Goal: Task Accomplishment & Management: Manage account settings

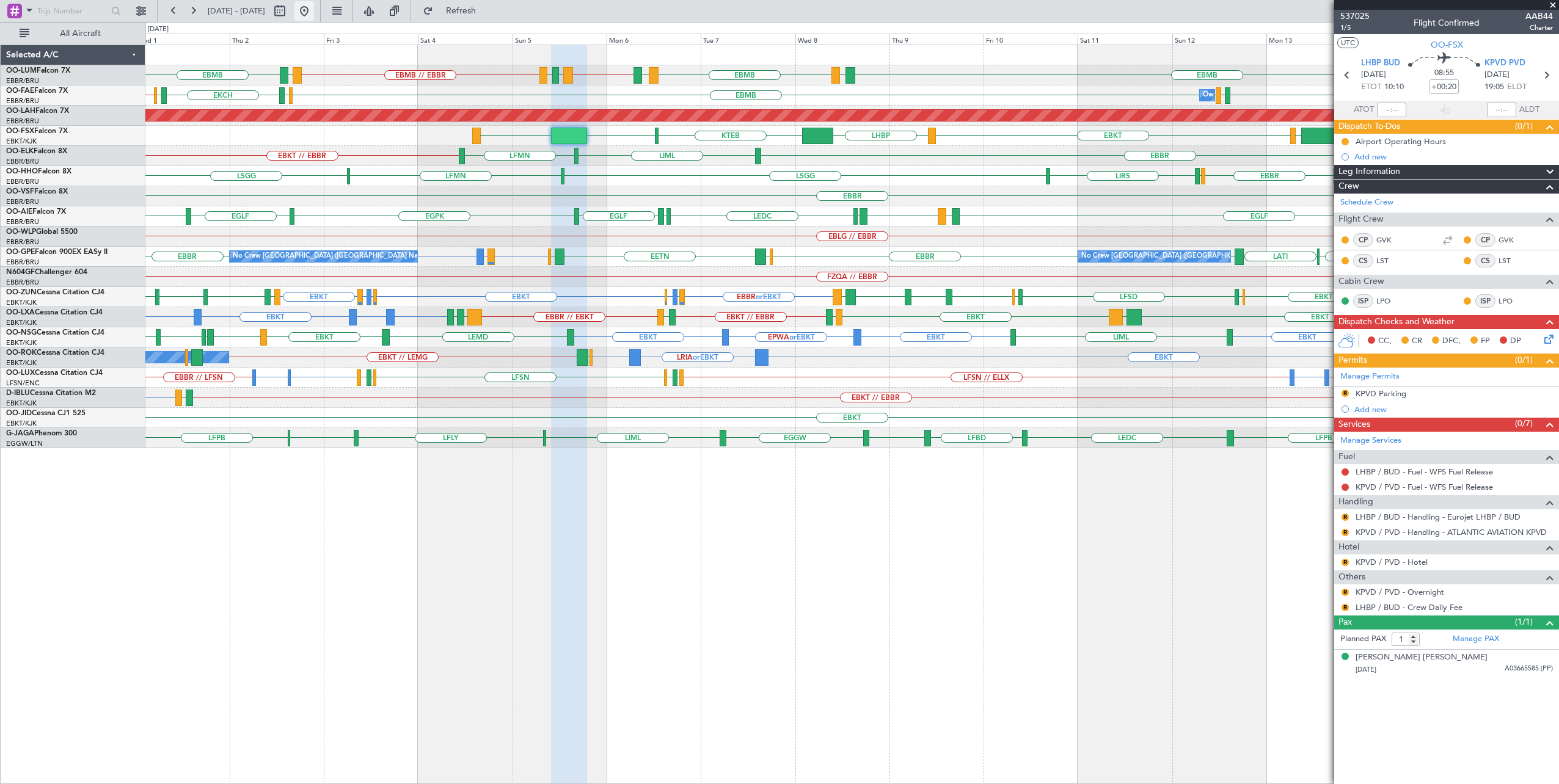
click at [314, 13] on button at bounding box center [304, 11] width 20 height 20
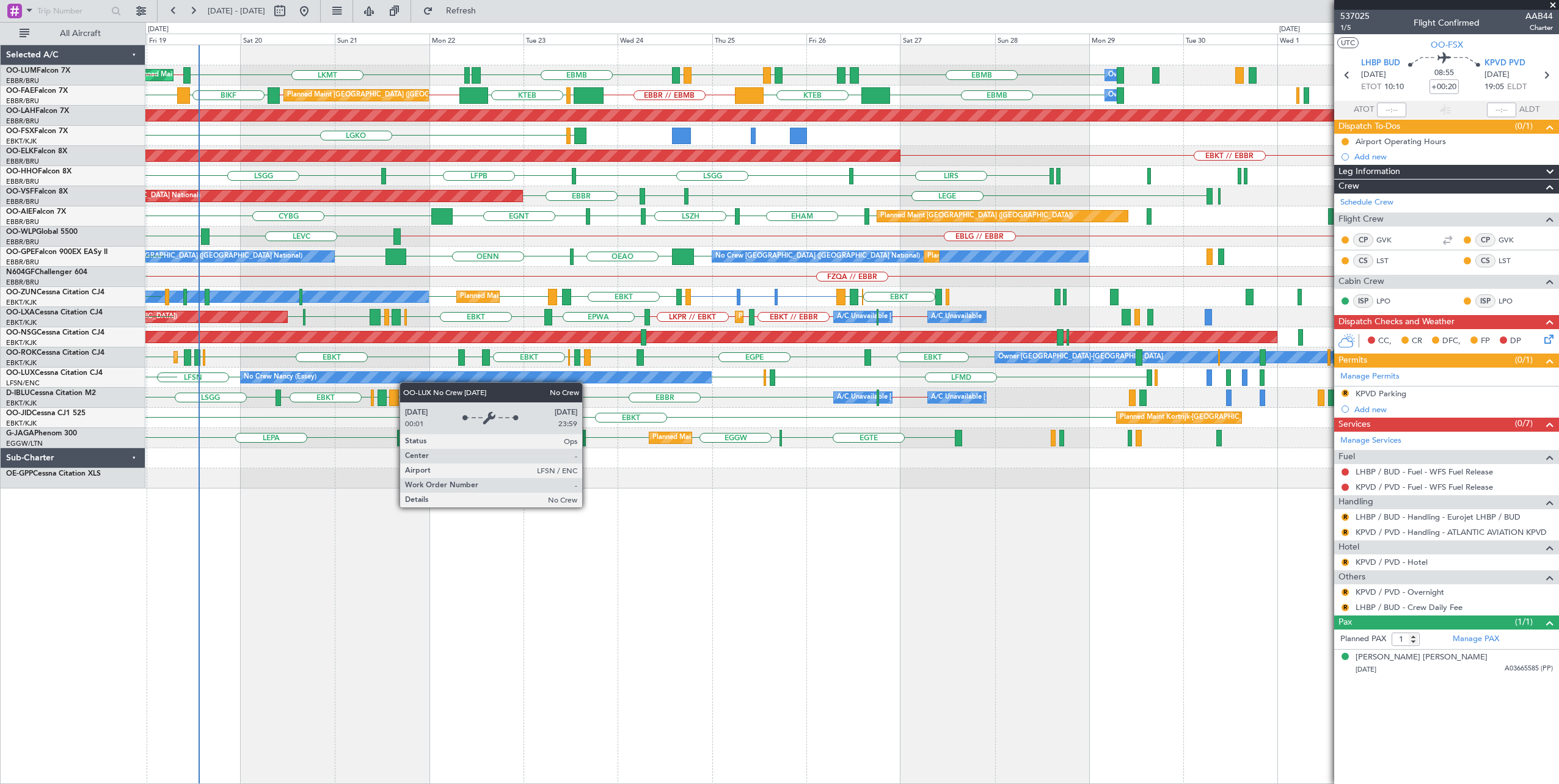
click at [406, 382] on div "LFSN LFMD ELLX LFSN No Crew [PERSON_NAME] ([PERSON_NAME]) LRCV" at bounding box center [852, 377] width 1414 height 20
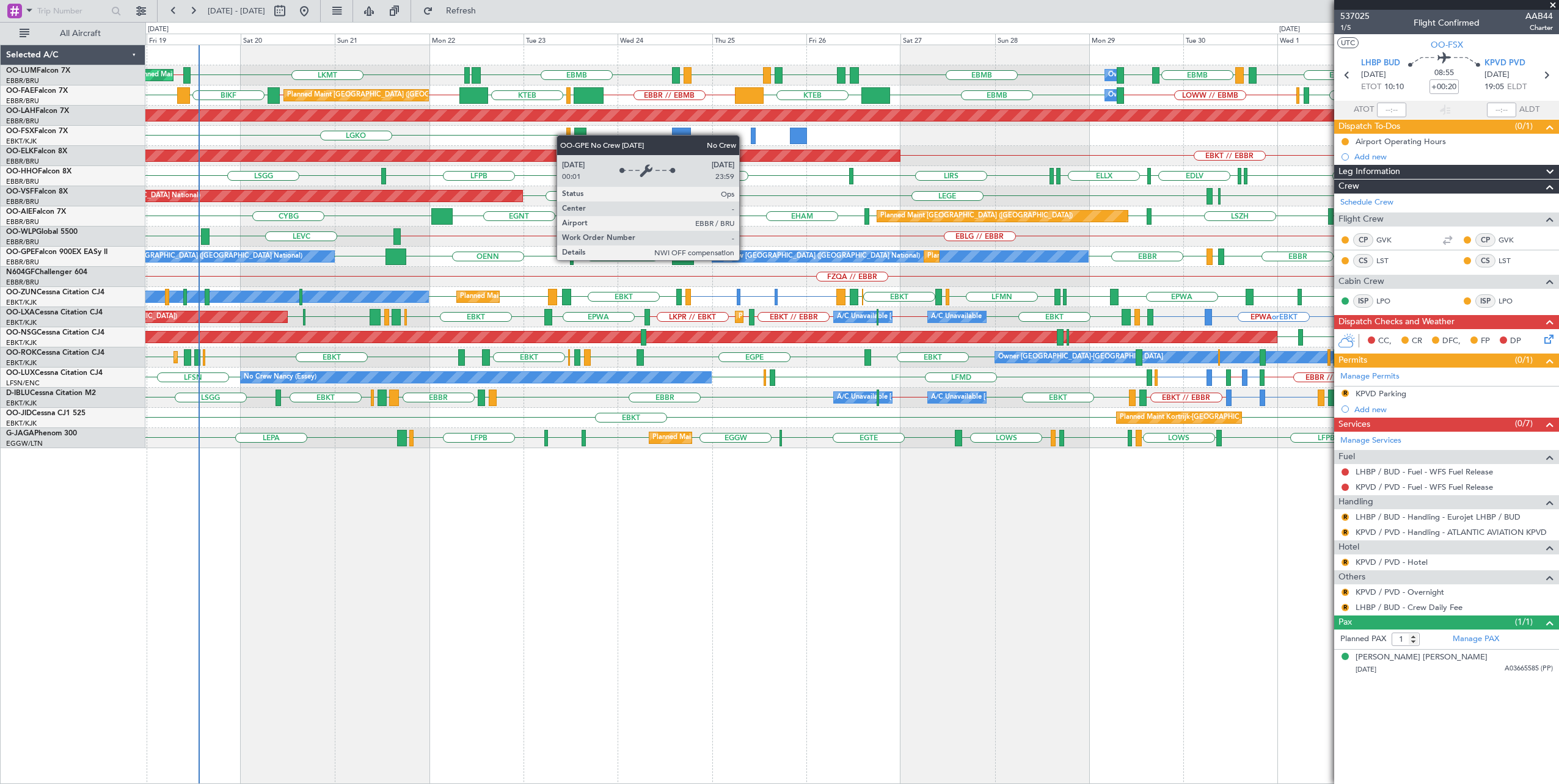
click at [745, 260] on div "No Crew [GEOGRAPHIC_DATA] ([GEOGRAPHIC_DATA] National)" at bounding box center [818, 256] width 205 height 18
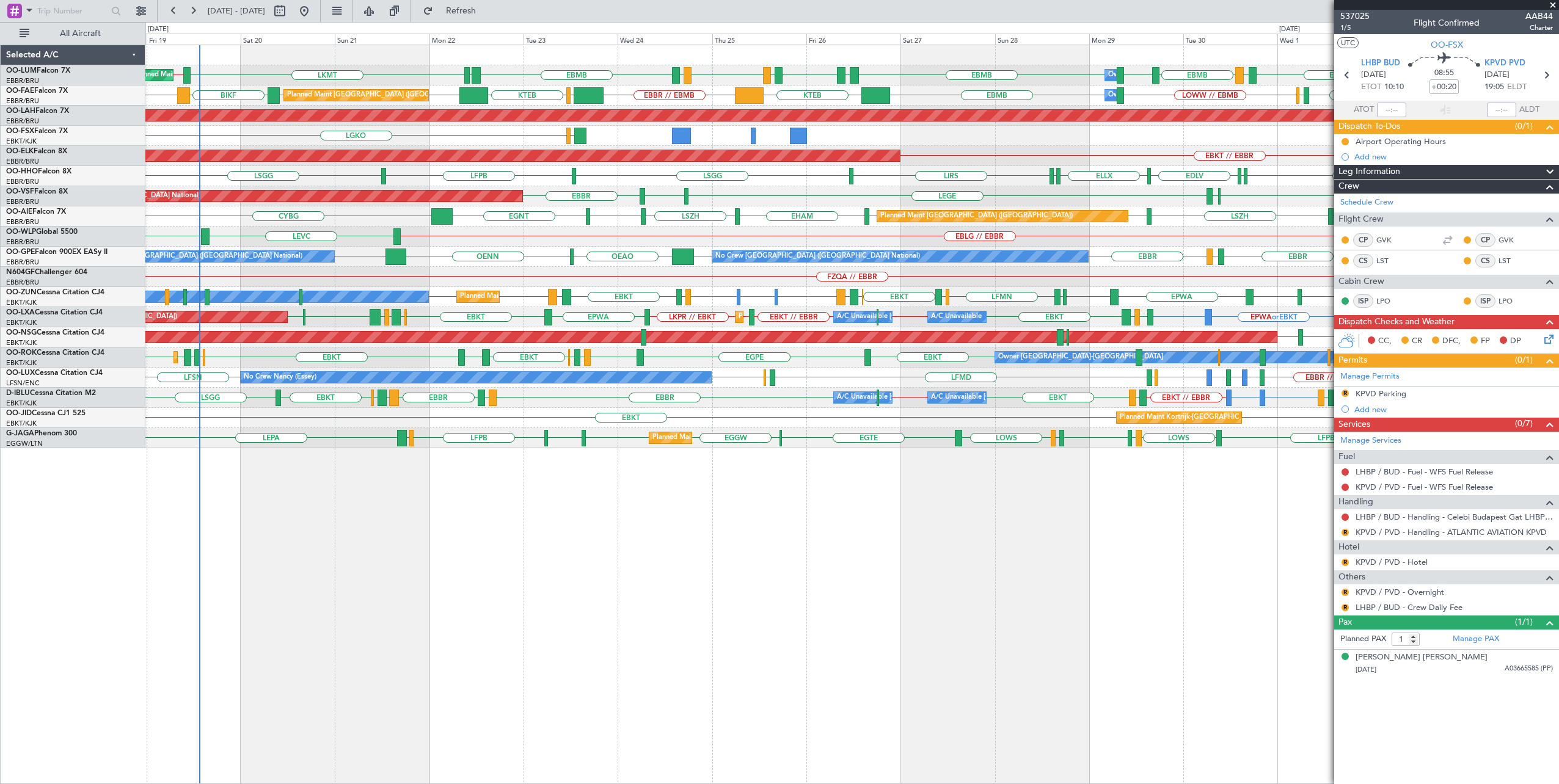
click at [1554, 4] on span at bounding box center [1552, 5] width 12 height 11
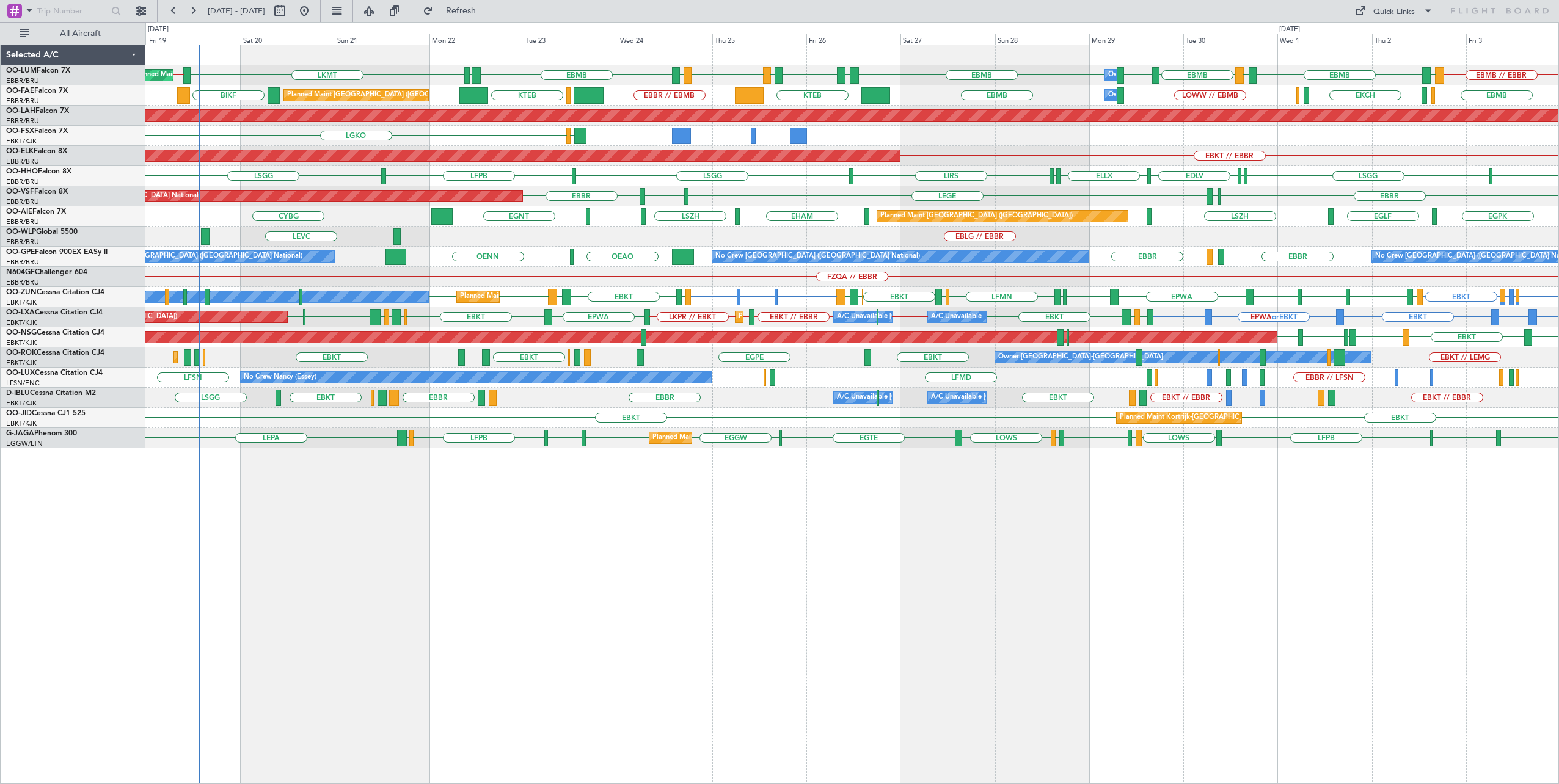
type input "0"
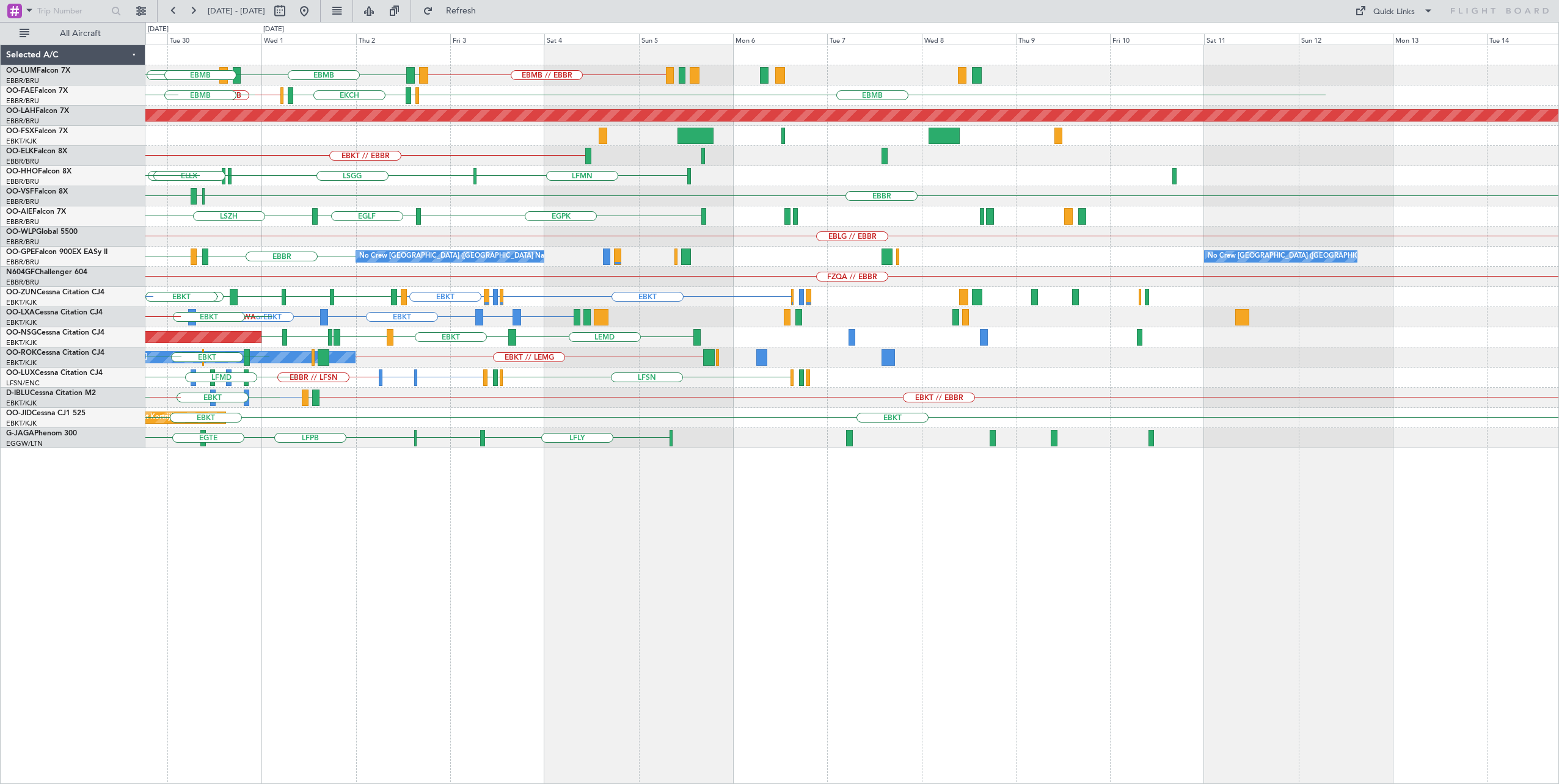
click at [328, 567] on div "EBMB // EBBR [GEOGRAPHIC_DATA] EBMB LEMD EBMB LOWW EBMB Owner [GEOGRAPHIC_DATA]…" at bounding box center [852, 415] width 1414 height 740
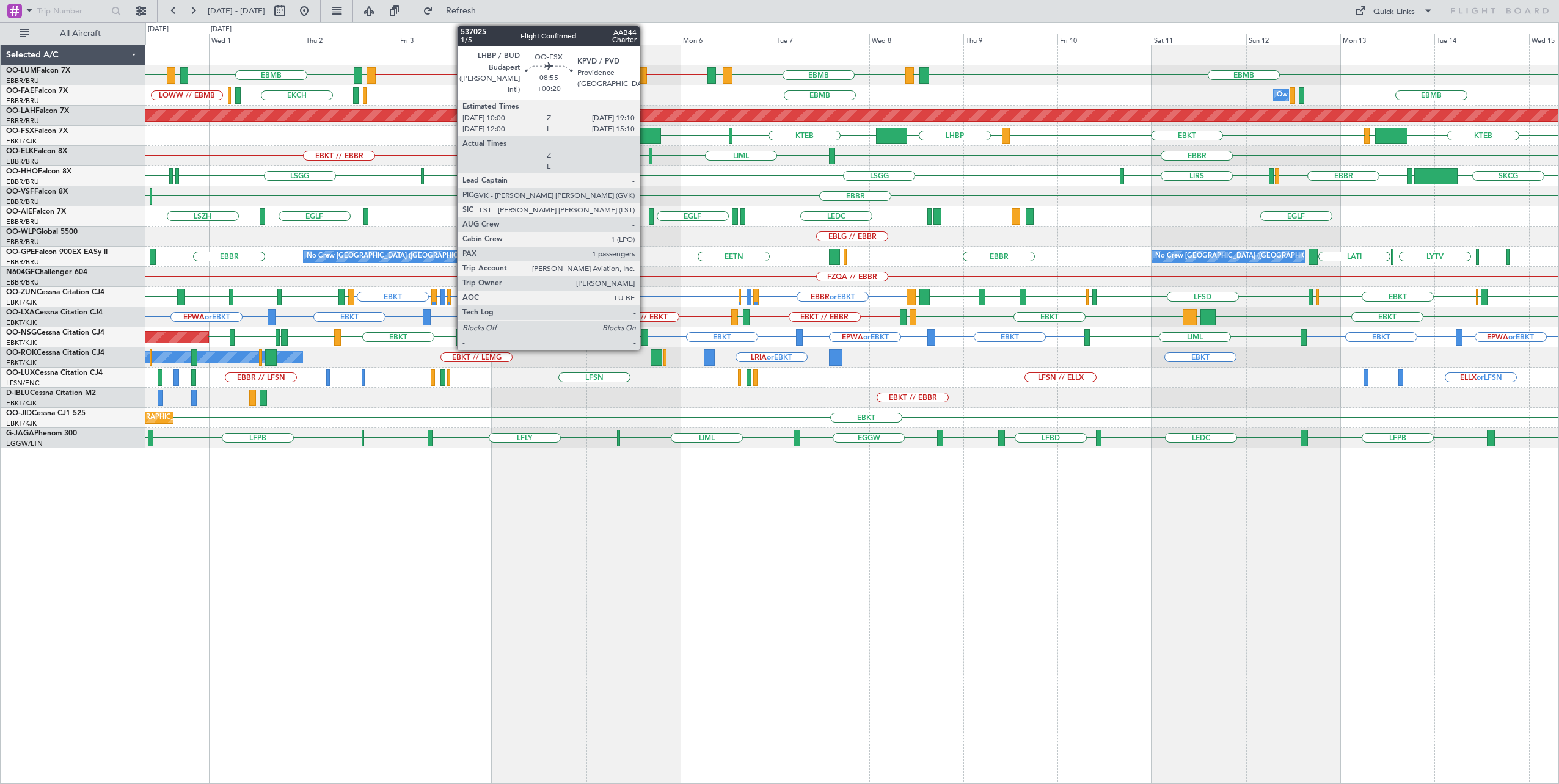
click at [645, 132] on div at bounding box center [643, 136] width 36 height 16
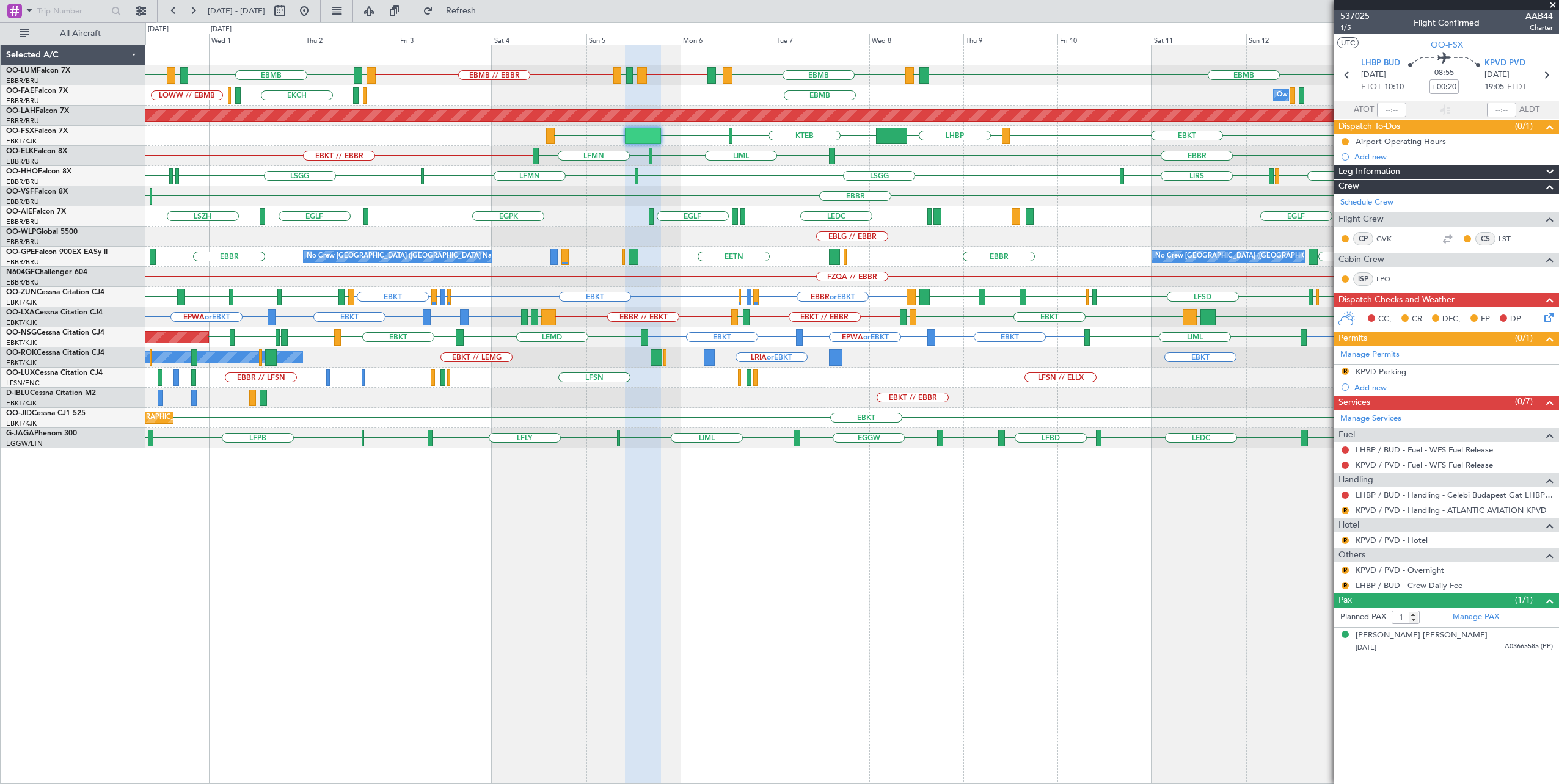
click at [1554, 3] on span at bounding box center [1552, 5] width 12 height 11
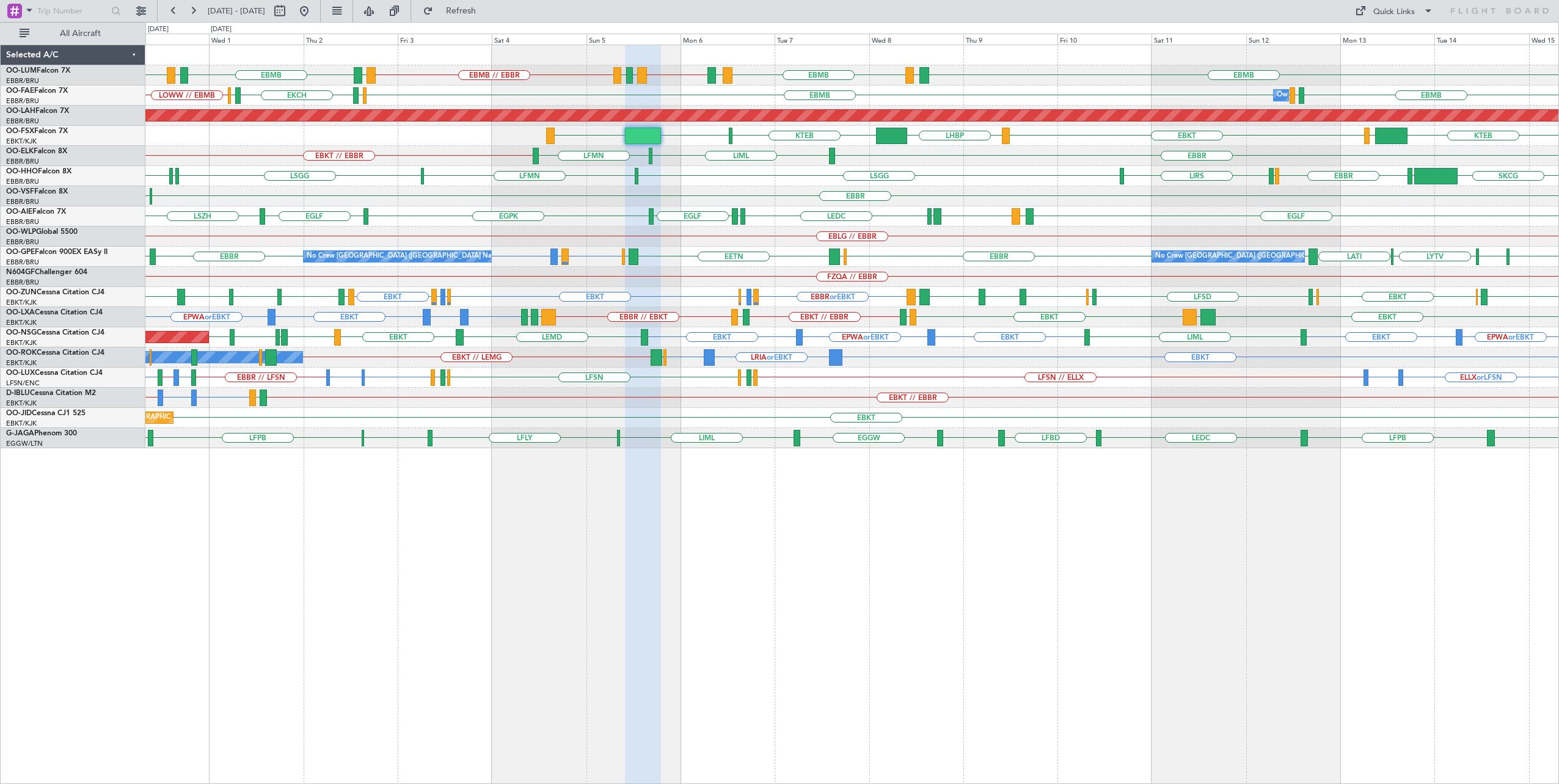
type input "0"
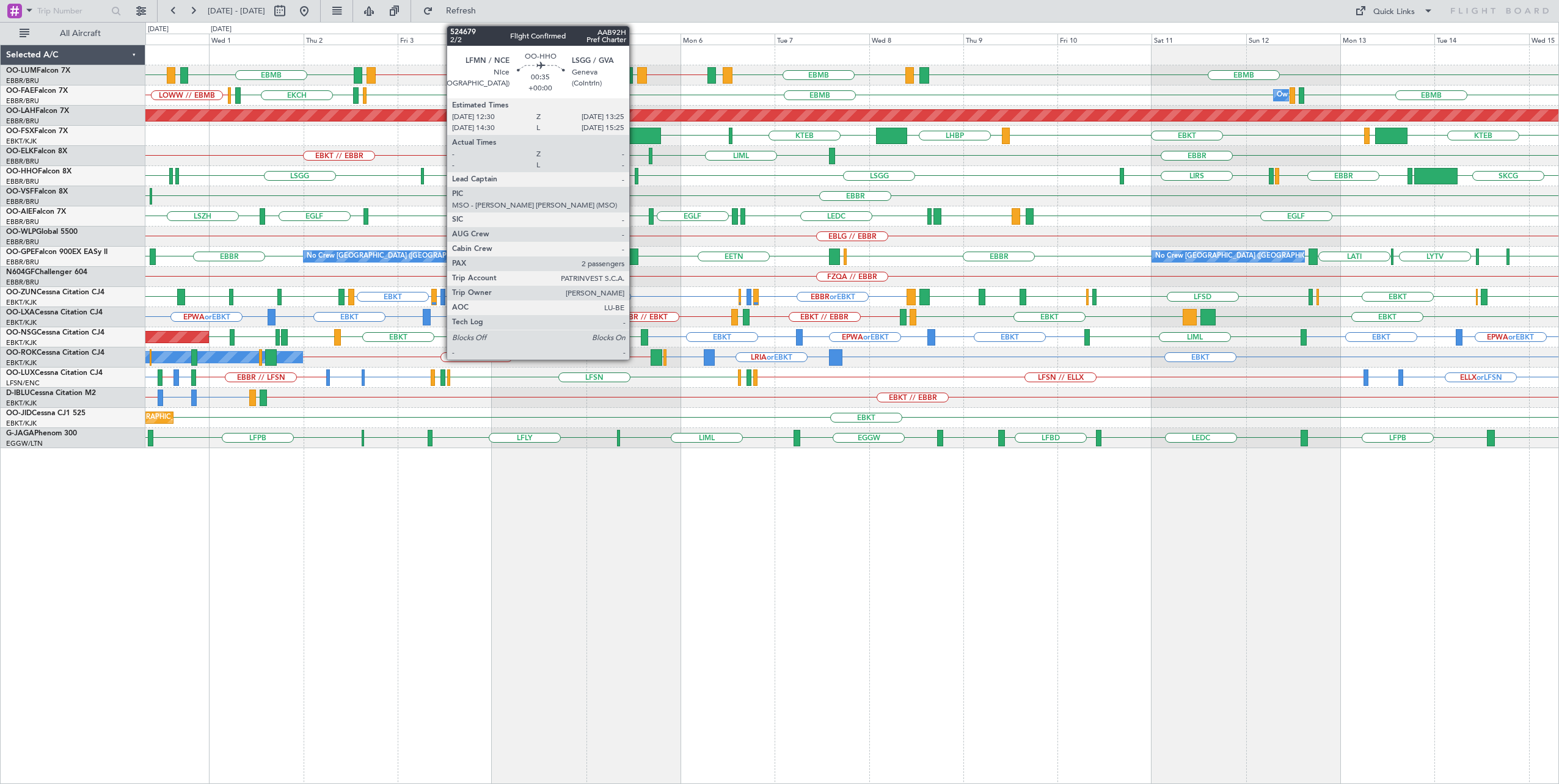
click at [636, 174] on div at bounding box center [637, 176] width 3 height 16
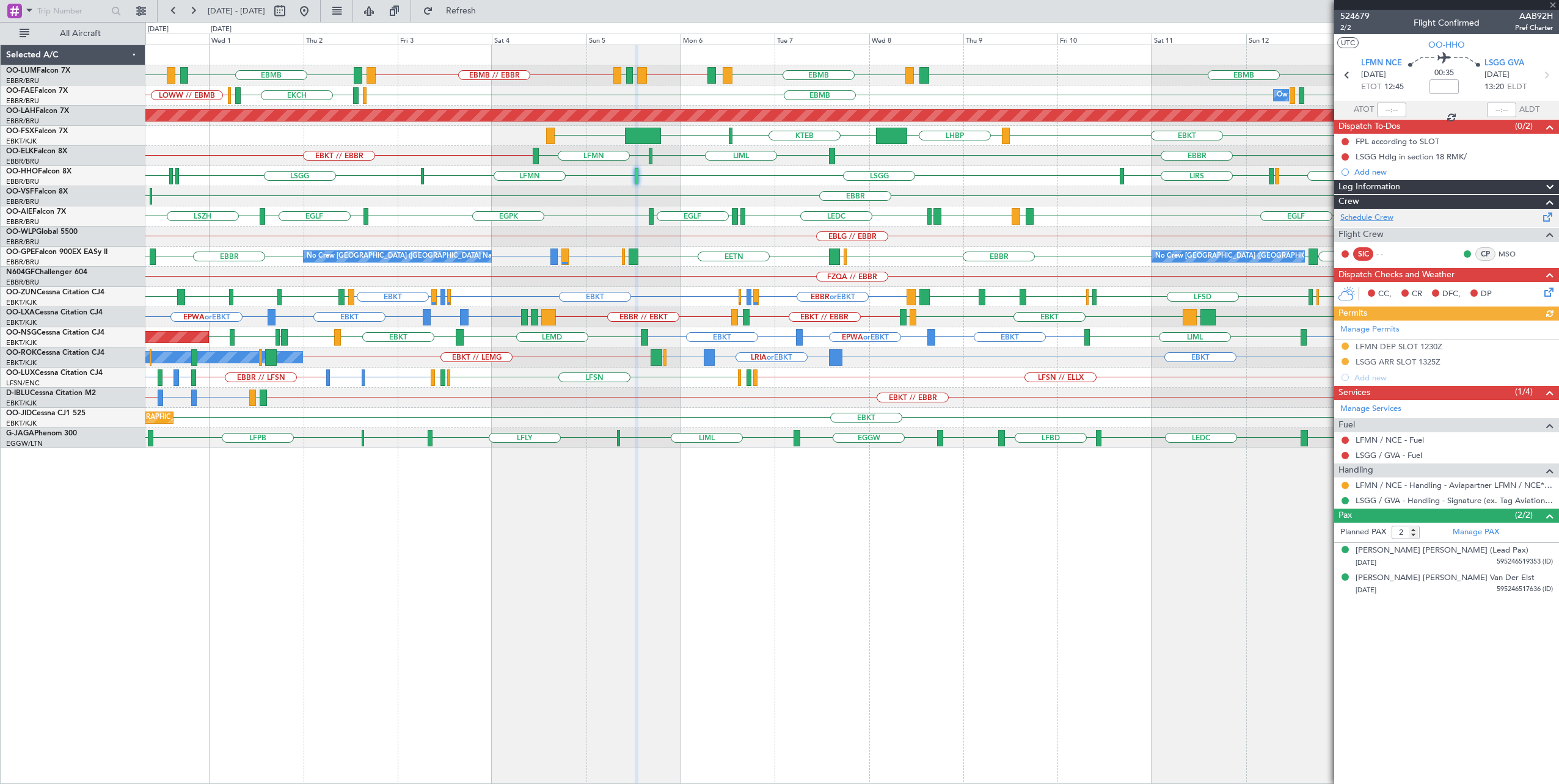
click at [1366, 215] on link "Schedule Crew" at bounding box center [1367, 217] width 53 height 12
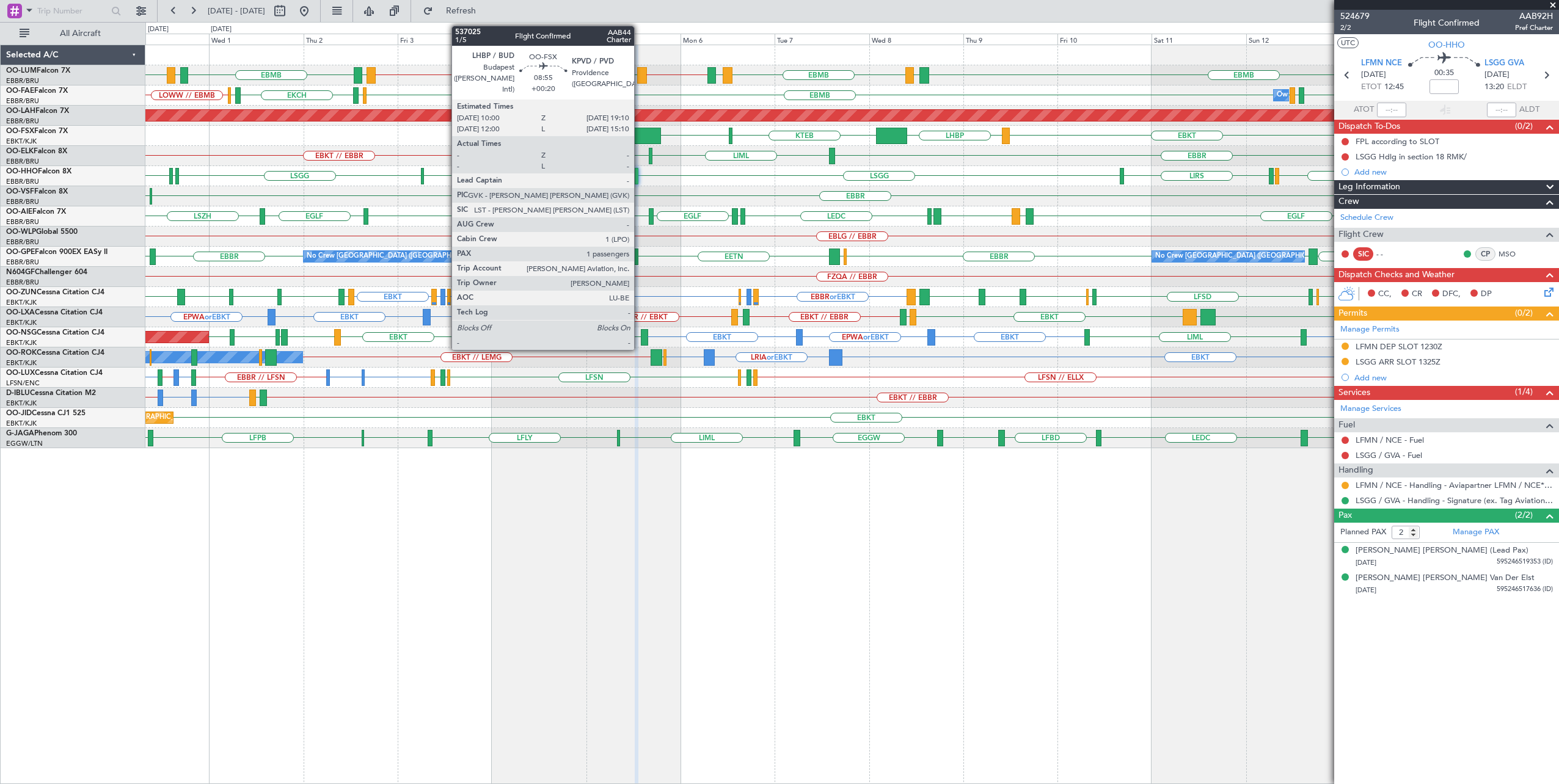
click at [641, 128] on div at bounding box center [643, 136] width 36 height 16
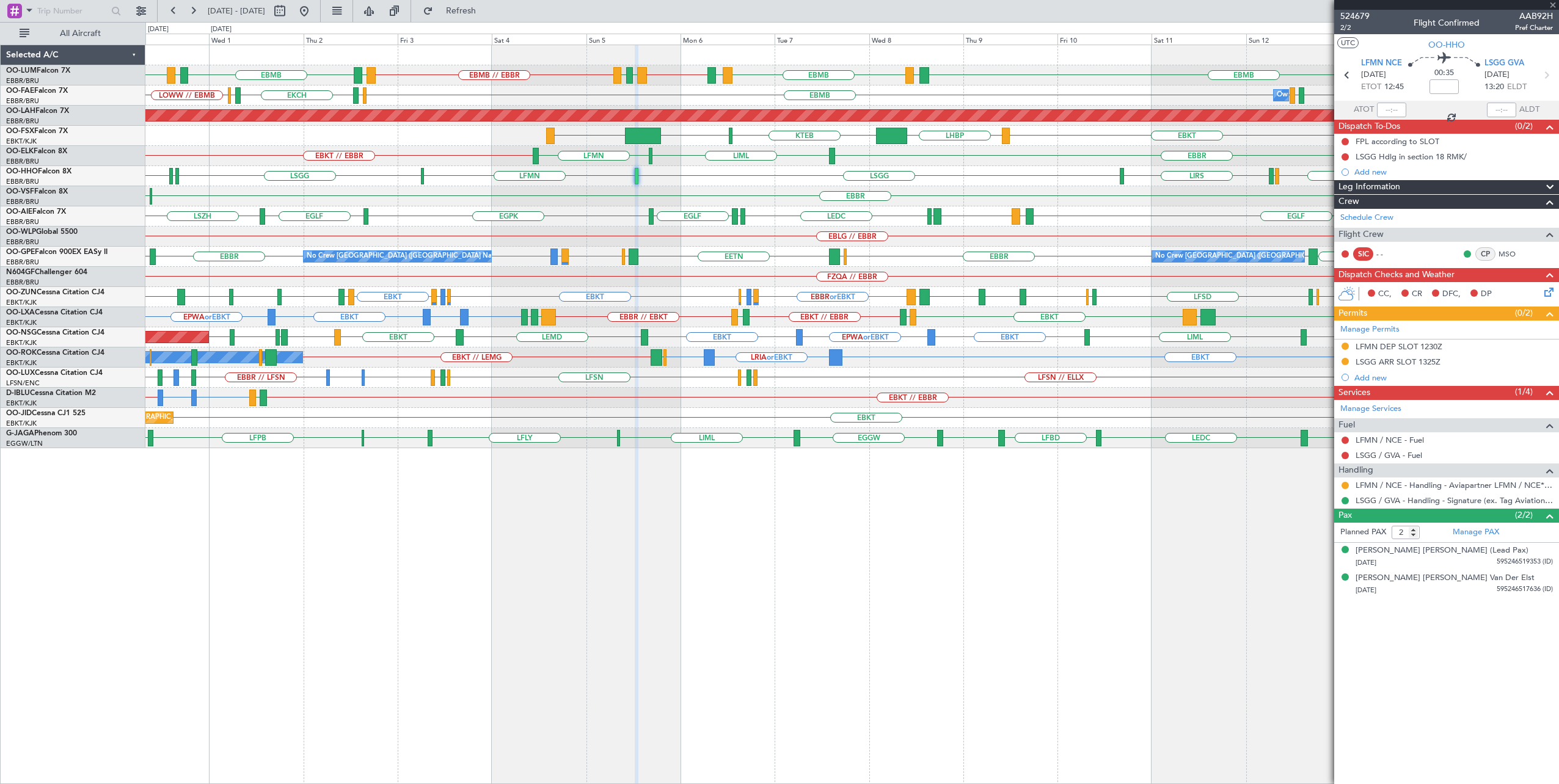
type input "+00:20"
type input "1"
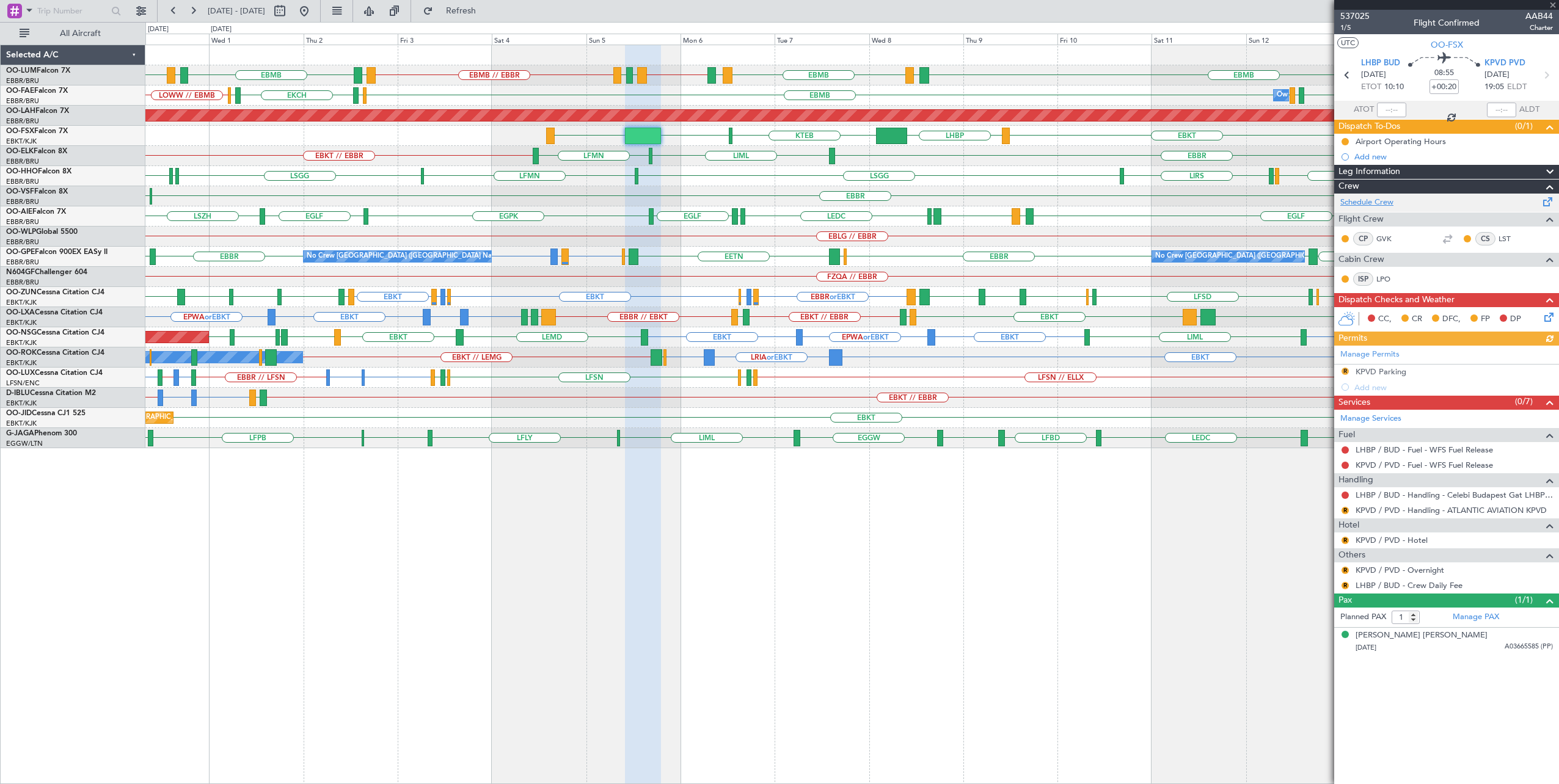
click at [1378, 198] on link "Schedule Crew" at bounding box center [1367, 203] width 53 height 12
click at [1364, 11] on span "537025" at bounding box center [1356, 16] width 29 height 13
click at [1383, 199] on link "Schedule Crew" at bounding box center [1367, 203] width 53 height 12
click at [665, 214] on div "BKPR EBBR // EBMB LRSB [GEOGRAPHIC_DATA] EBMB // EBBR [GEOGRAPHIC_DATA] EBMB EB…" at bounding box center [852, 247] width 1414 height 403
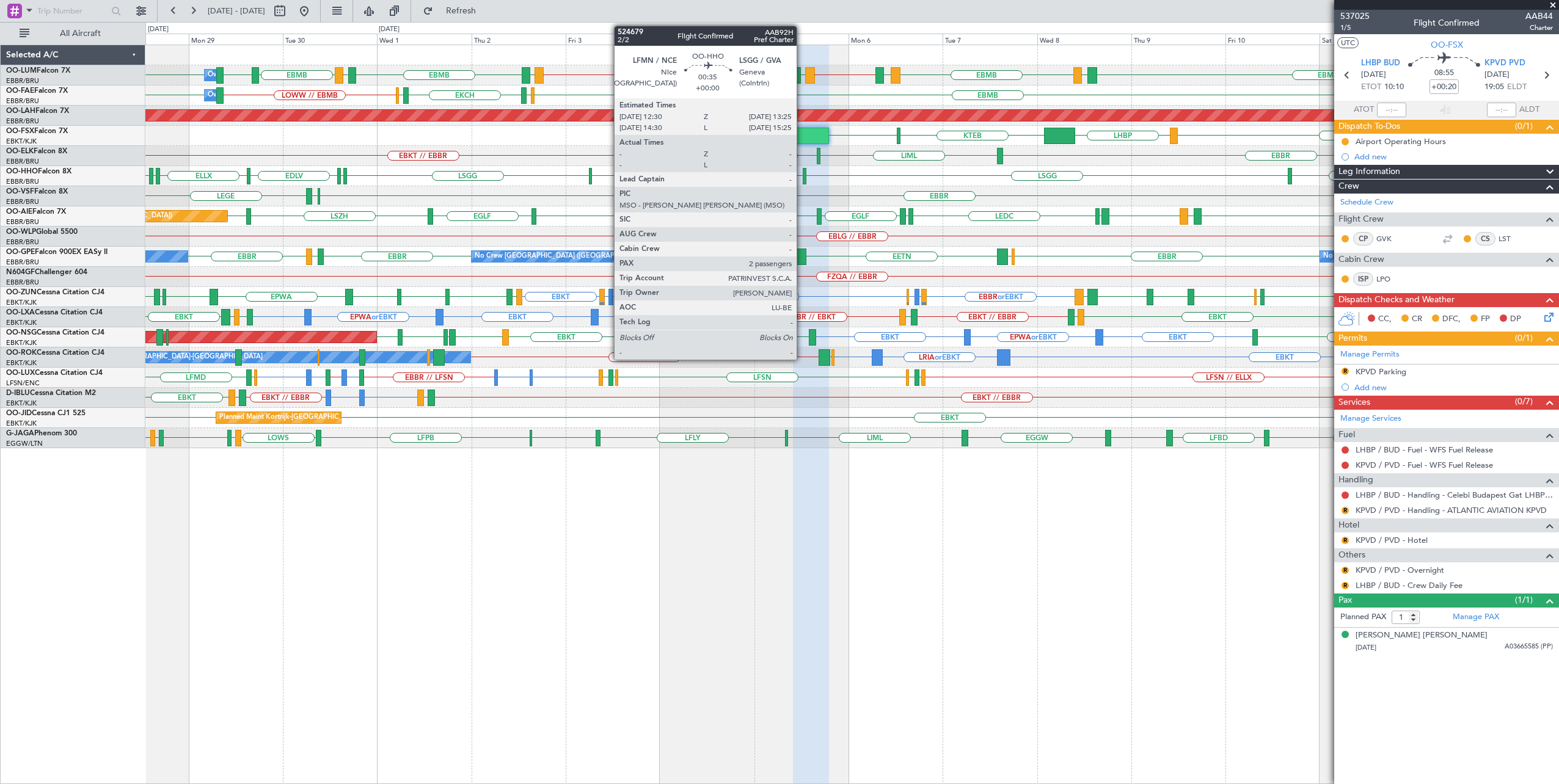
click at [803, 170] on div at bounding box center [805, 176] width 3 height 16
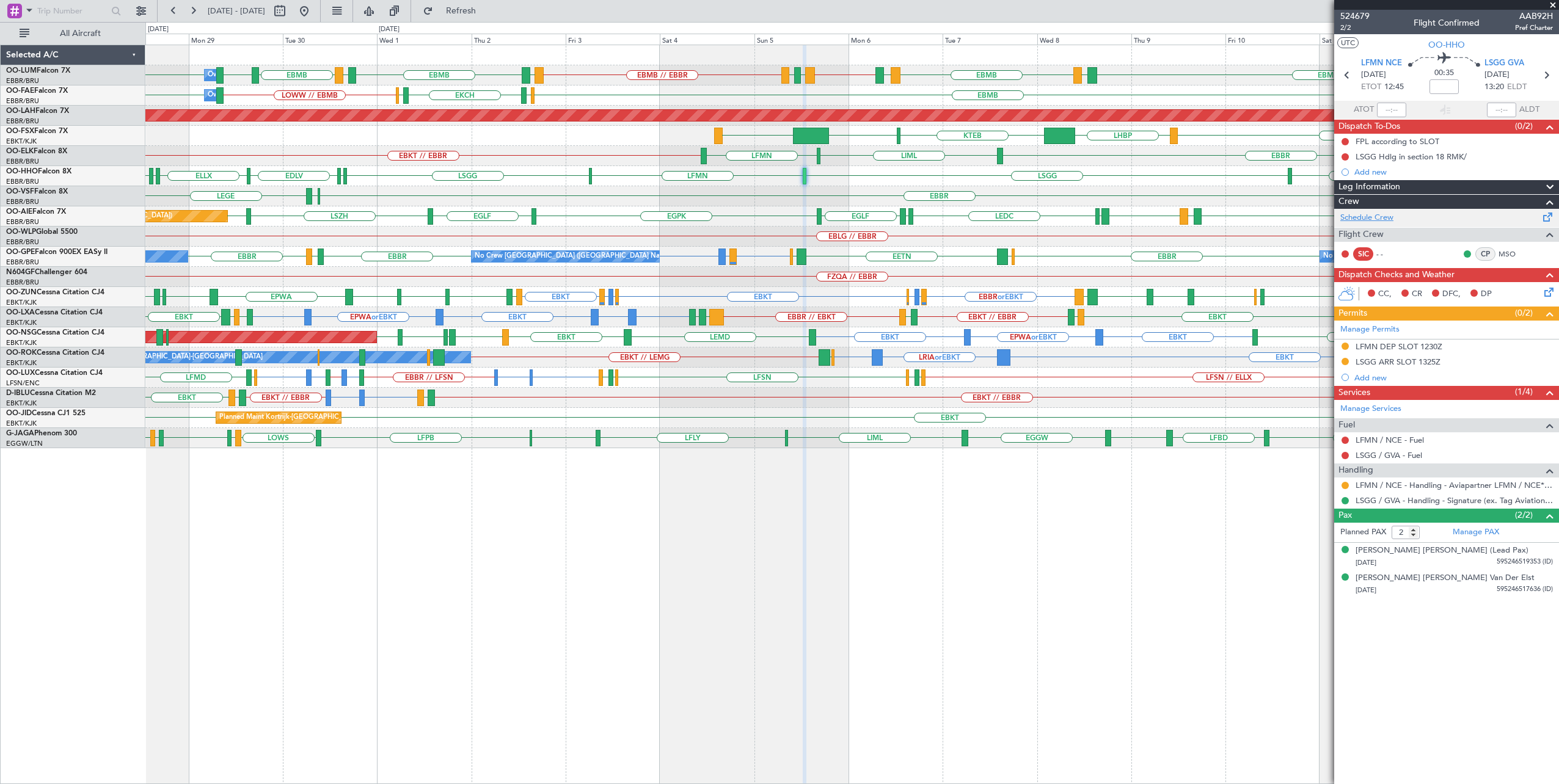
click at [1374, 214] on link "Schedule Crew" at bounding box center [1367, 217] width 53 height 12
click at [816, 550] on div "EBMB BKPR EBBR // EBMB LRSB [GEOGRAPHIC_DATA] EBMB // EBBR [GEOGRAPHIC_DATA] EB…" at bounding box center [852, 415] width 1414 height 740
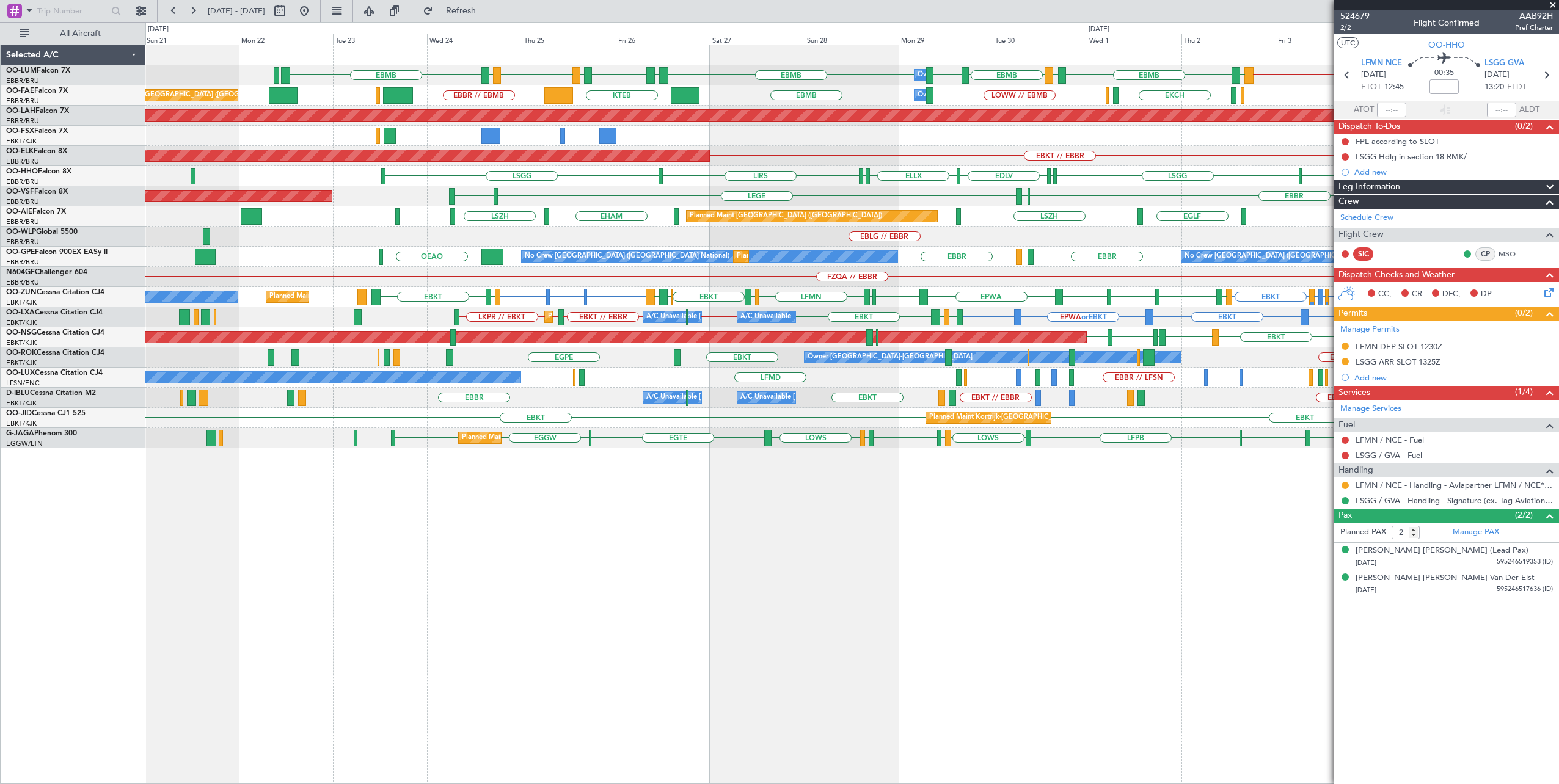
click at [777, 547] on div "Owner Melsbroek Air Base EBBR // EBMB LRSB [GEOGRAPHIC_DATA] EBMB // EBBR [GEOG…" at bounding box center [852, 415] width 1414 height 740
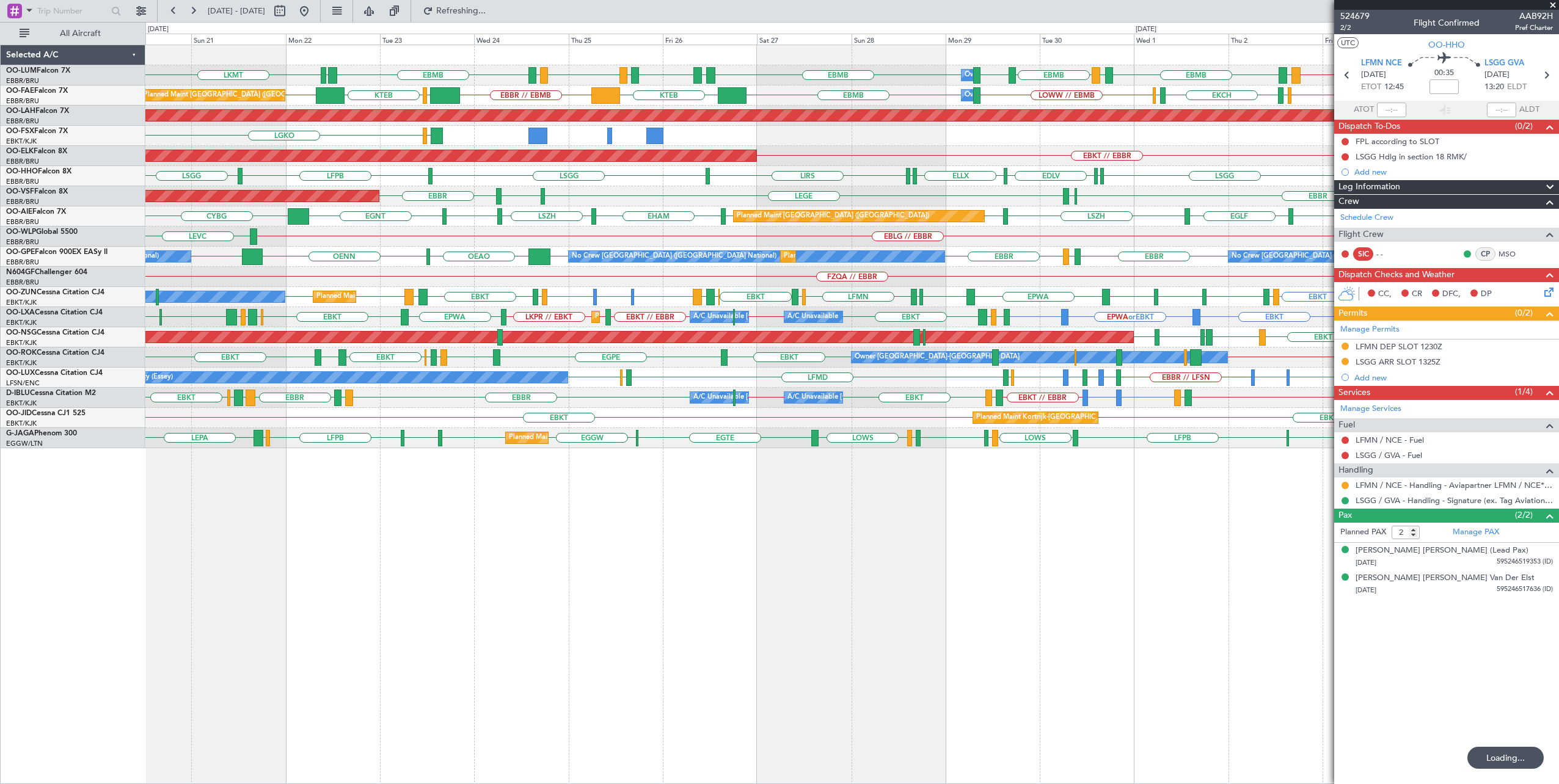
click at [801, 557] on div "Owner Melsbroek Air Base LKMT LRSB [GEOGRAPHIC_DATA] EBMB // EBBR [GEOGRAPHIC_D…" at bounding box center [852, 415] width 1414 height 740
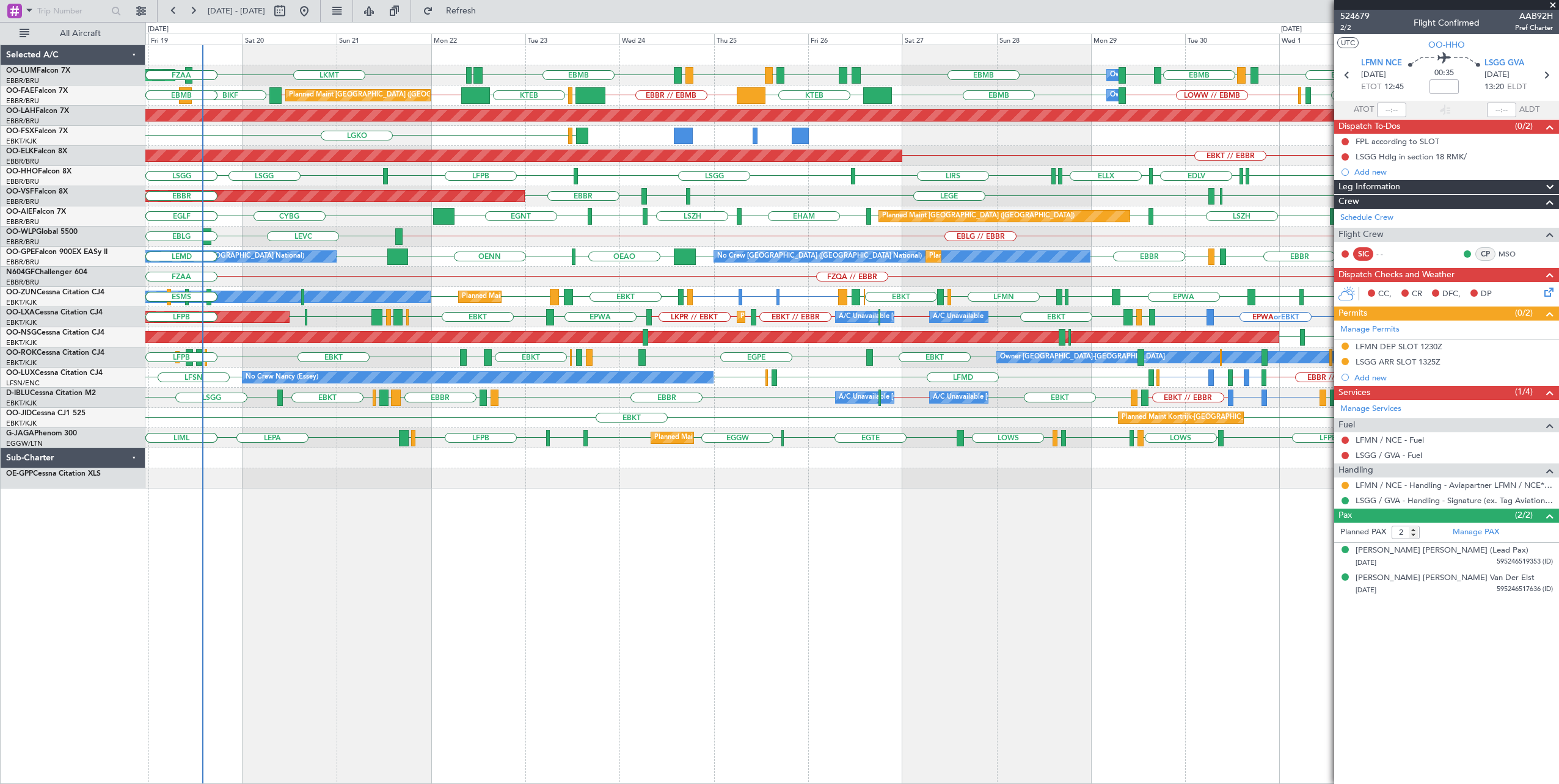
click at [583, 559] on div "LKMT EBBR // EBMB EBMB [GEOGRAPHIC_DATA] EBMB EPRZ EBMB EPRZ EBMB EYSA LEMD EBM…" at bounding box center [852, 415] width 1414 height 740
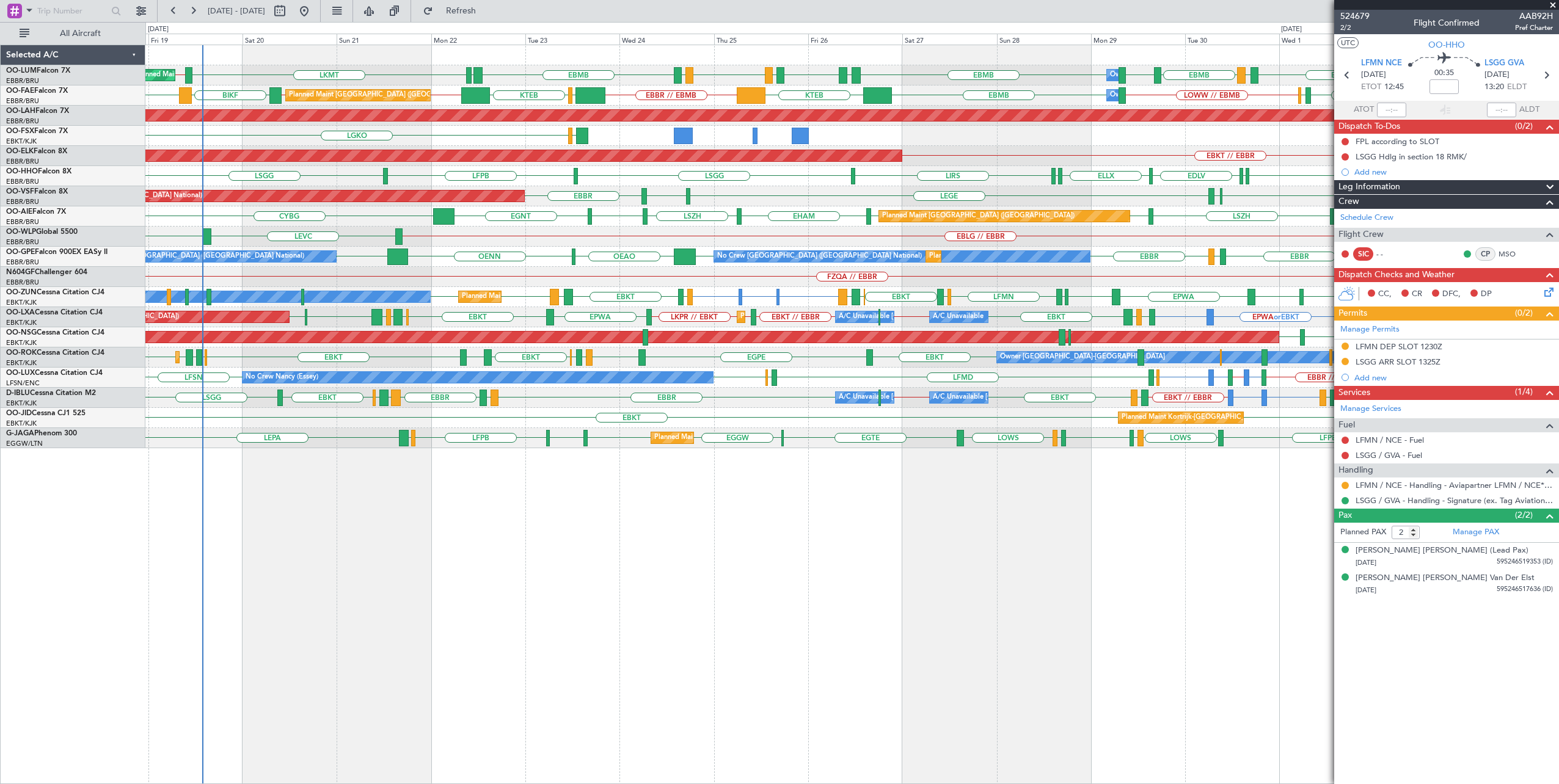
click at [1553, 3] on span at bounding box center [1552, 5] width 12 height 11
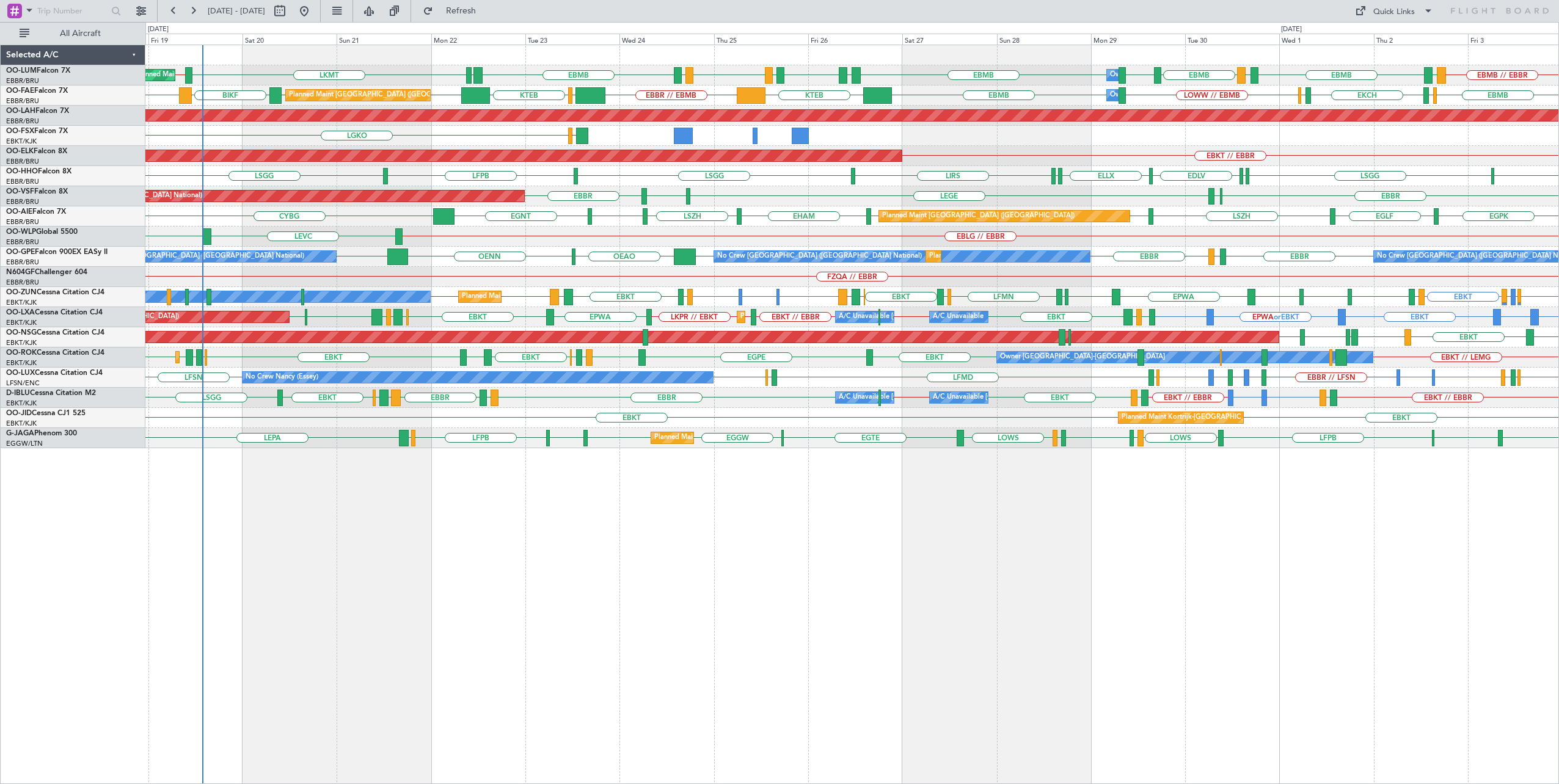
type input "0"
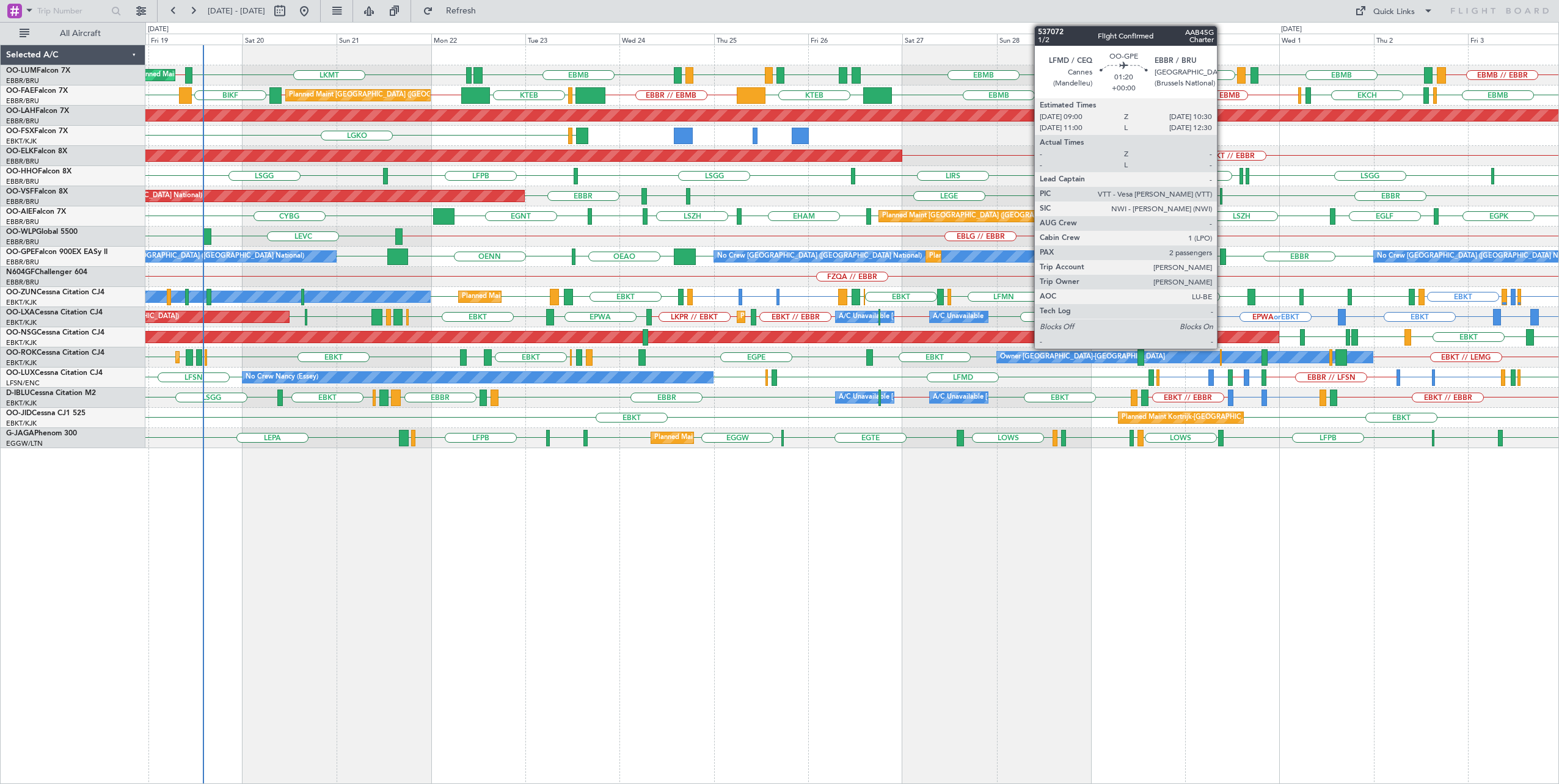
click at [1223, 251] on div at bounding box center [1222, 256] width 6 height 16
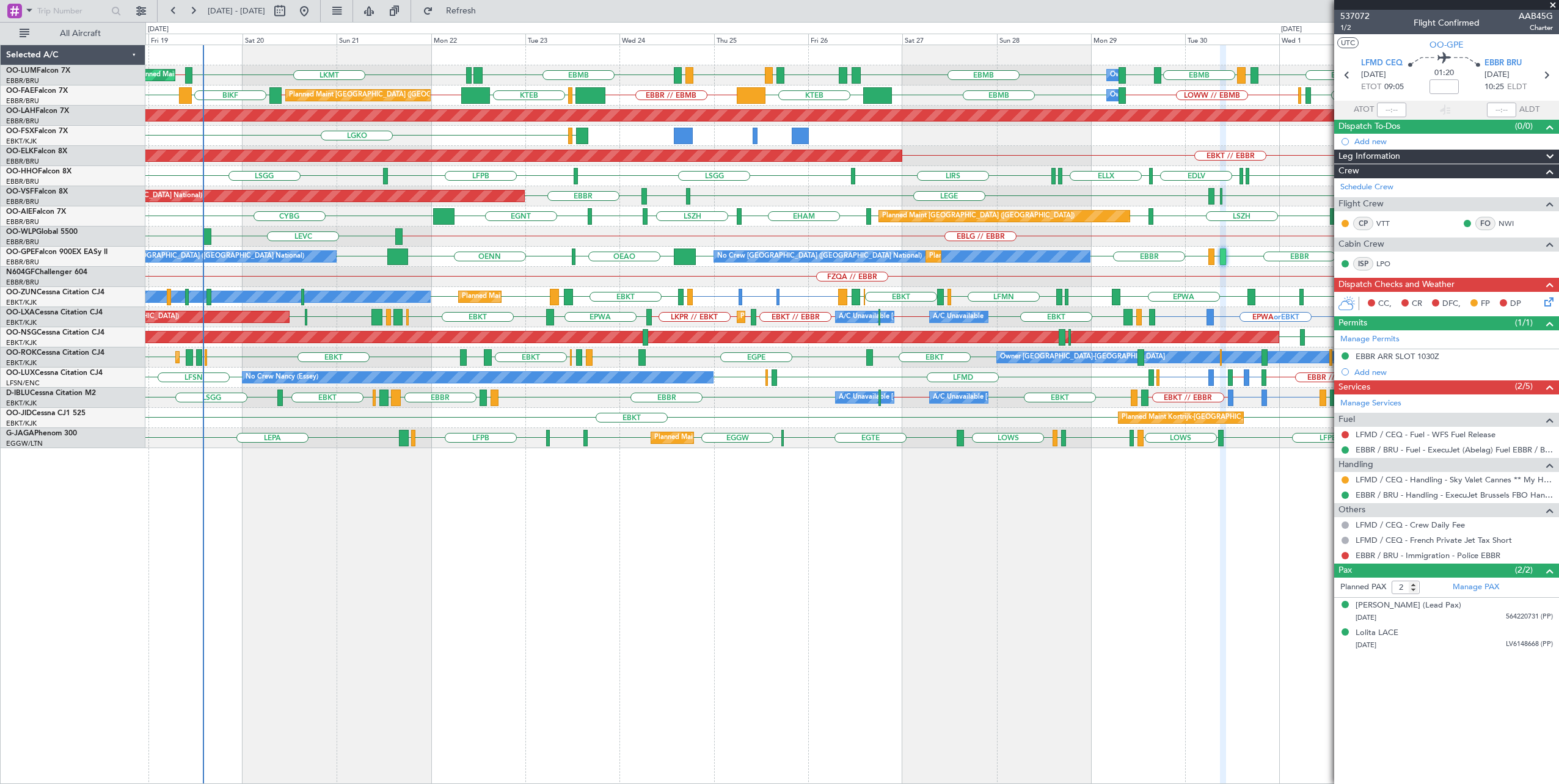
click at [1557, 1] on span at bounding box center [1552, 5] width 12 height 11
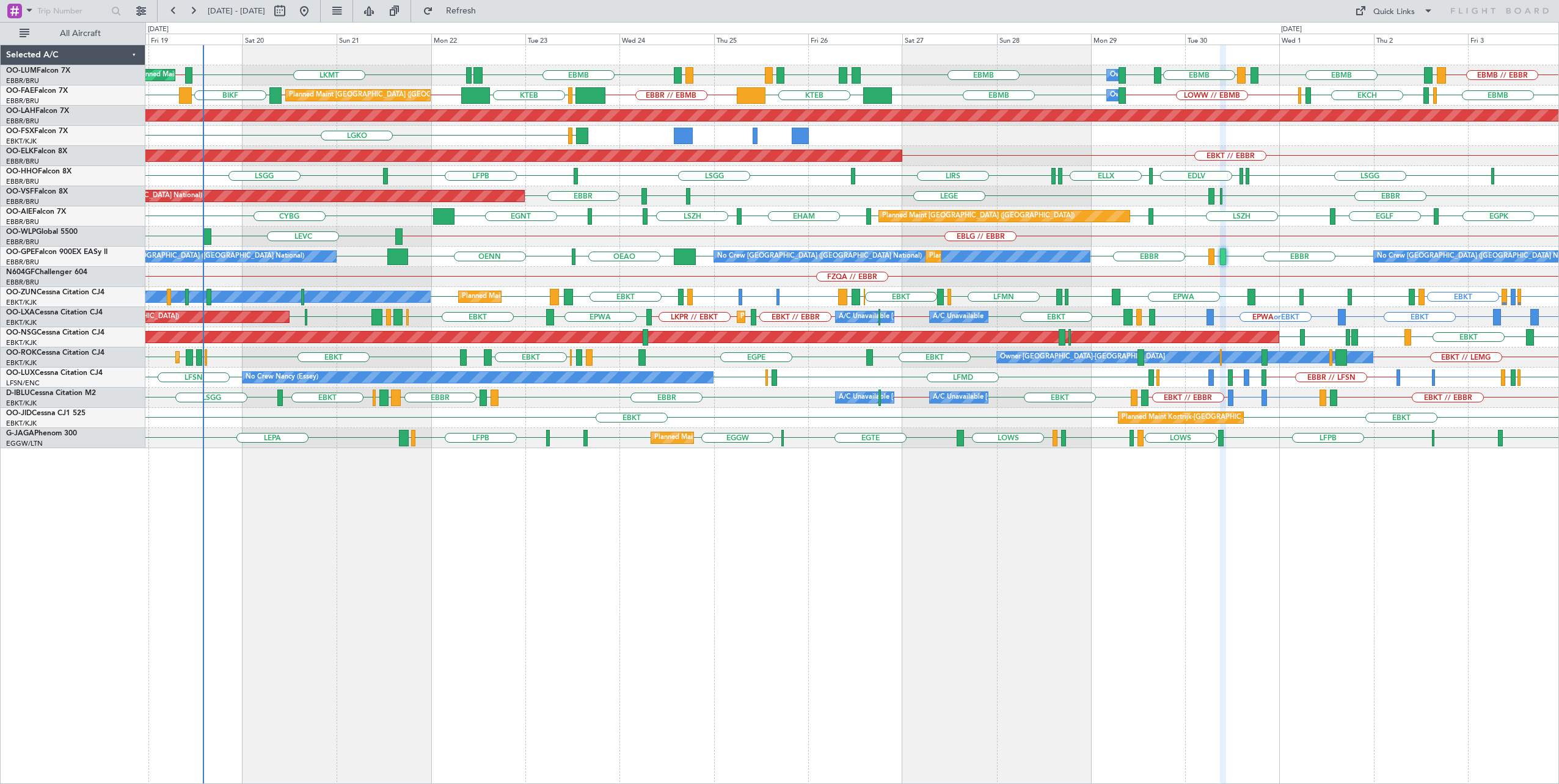
type input "0"
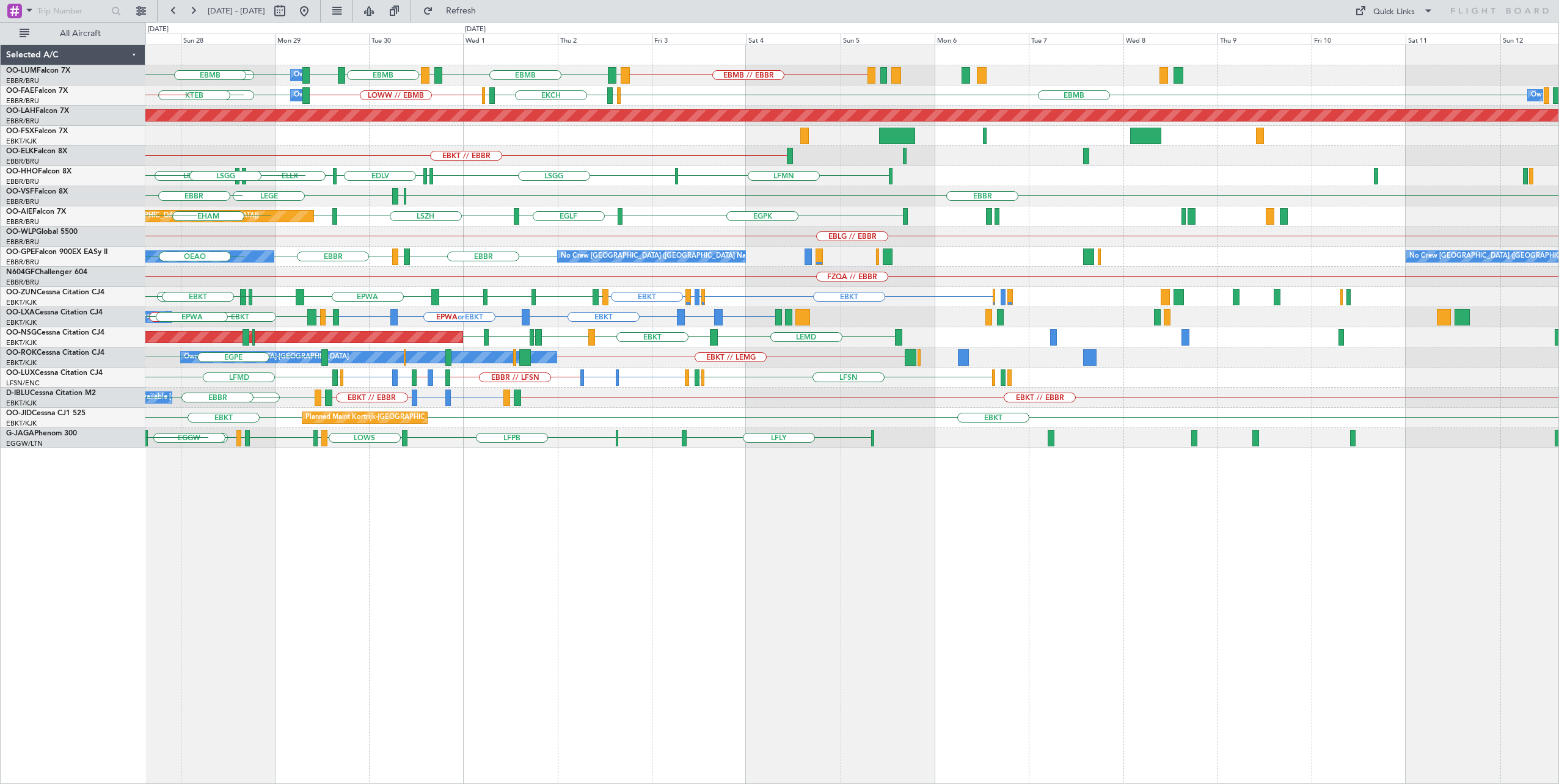
click at [547, 599] on div "EBMB // EBBR [GEOGRAPHIC_DATA] EBMB LEMD EBMB LOWW EBMB EBMB Owner [GEOGRAPHIC_…" at bounding box center [852, 415] width 1414 height 740
